Goal: Information Seeking & Learning: Learn about a topic

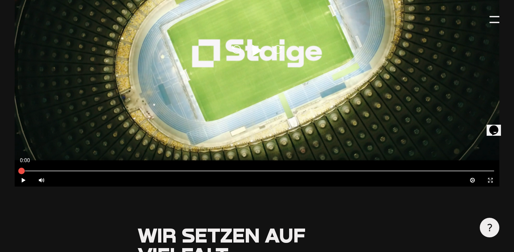
scroll to position [554, 0]
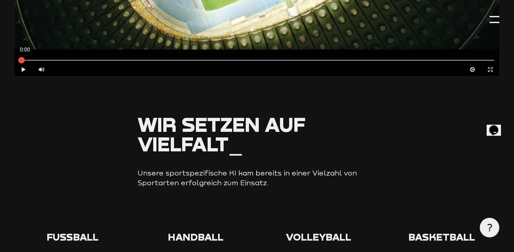
click at [71, 227] on icon at bounding box center [72, 218] width 21 height 21
click at [73, 238] on span "Fußball" at bounding box center [73, 237] width 52 height 12
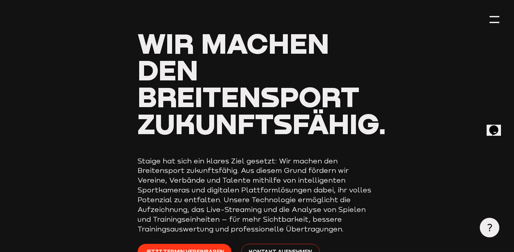
scroll to position [0, 0]
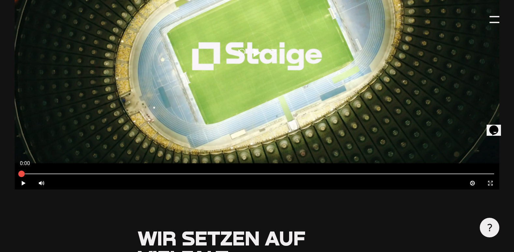
scroll to position [554, 0]
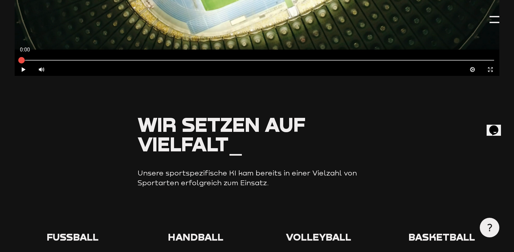
click at [62, 208] on use at bounding box center [62, 208] width 0 height 0
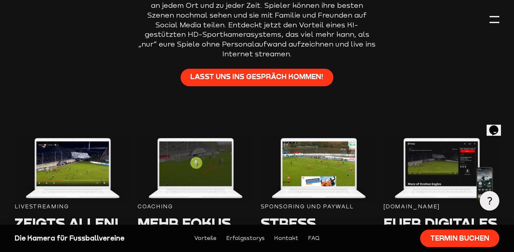
scroll to position [586, 0]
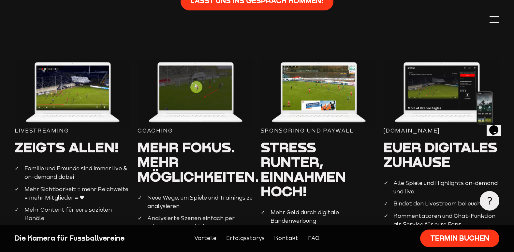
click at [55, 110] on img at bounding box center [73, 93] width 116 height 68
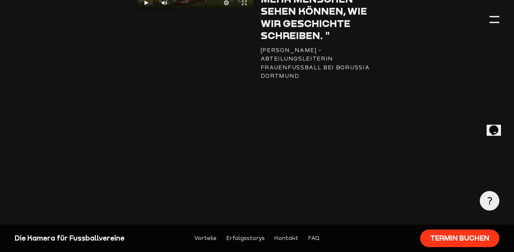
scroll to position [1727, 0]
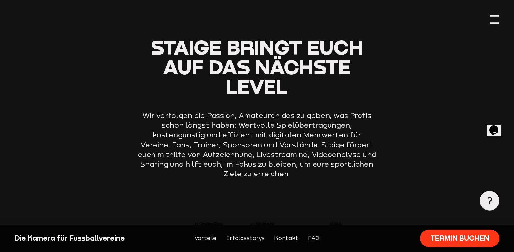
drag, startPoint x: 501, startPoint y: 20, endPoint x: 497, endPoint y: 18, distance: 4.1
click at [497, 18] on div at bounding box center [494, 20] width 10 height 10
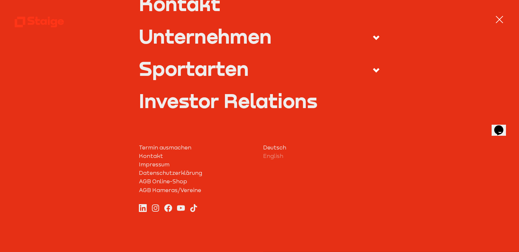
scroll to position [308, 0]
